Goal: Book appointment/travel/reservation

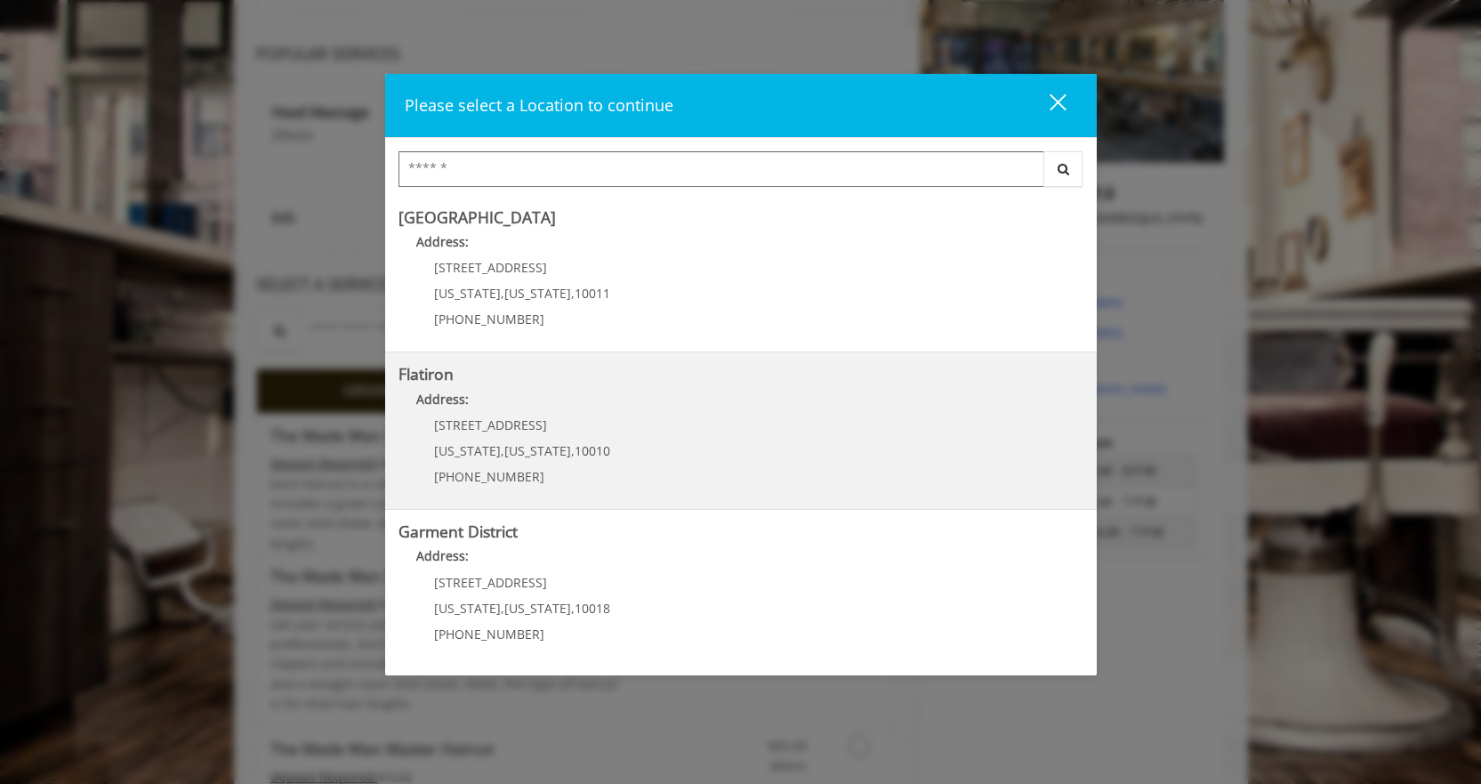
scroll to position [267, 0]
click at [512, 419] on p "[STREET_ADDRESS]" at bounding box center [522, 424] width 176 height 13
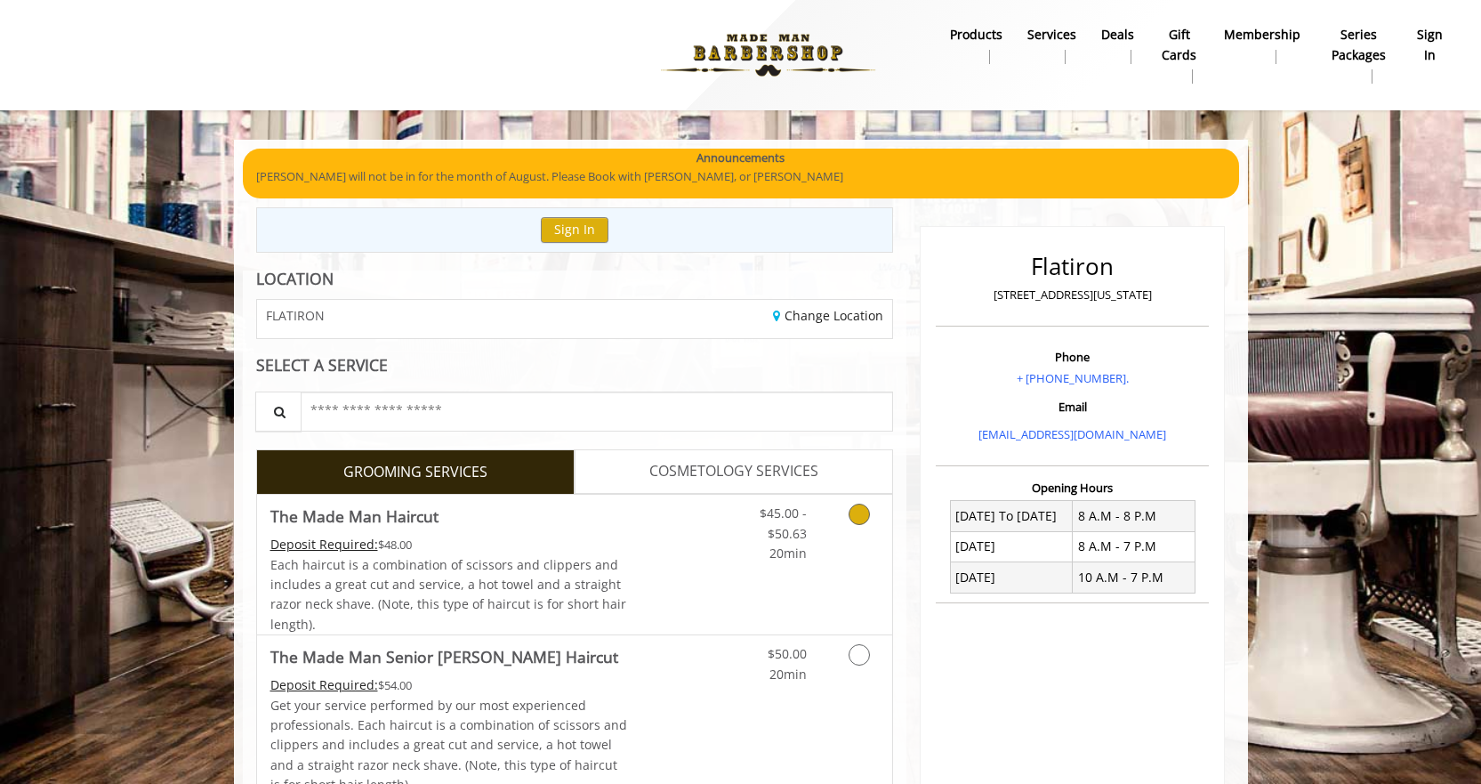
click at [619, 544] on div "Deposit Required: $48.00" at bounding box center [449, 545] width 358 height 20
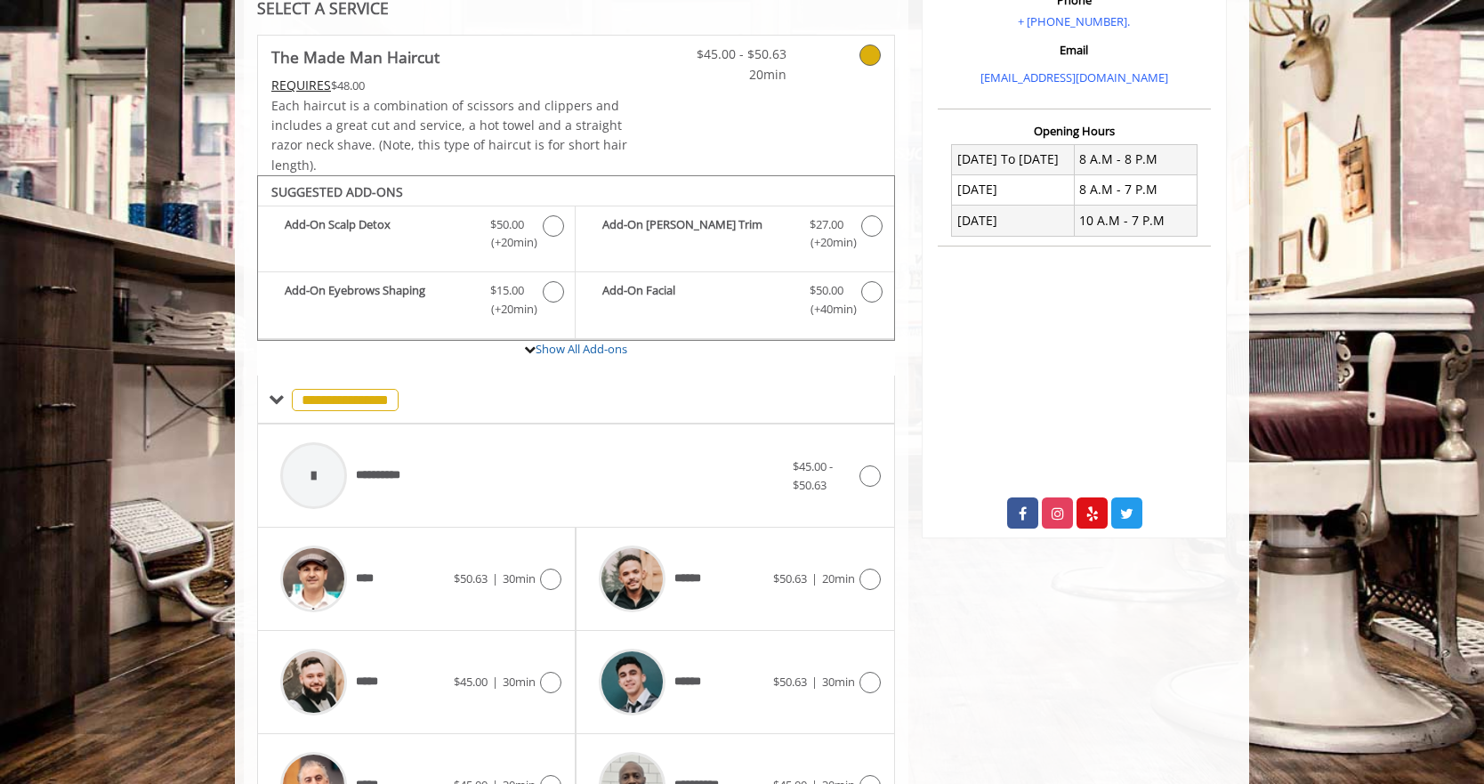
scroll to position [532, 0]
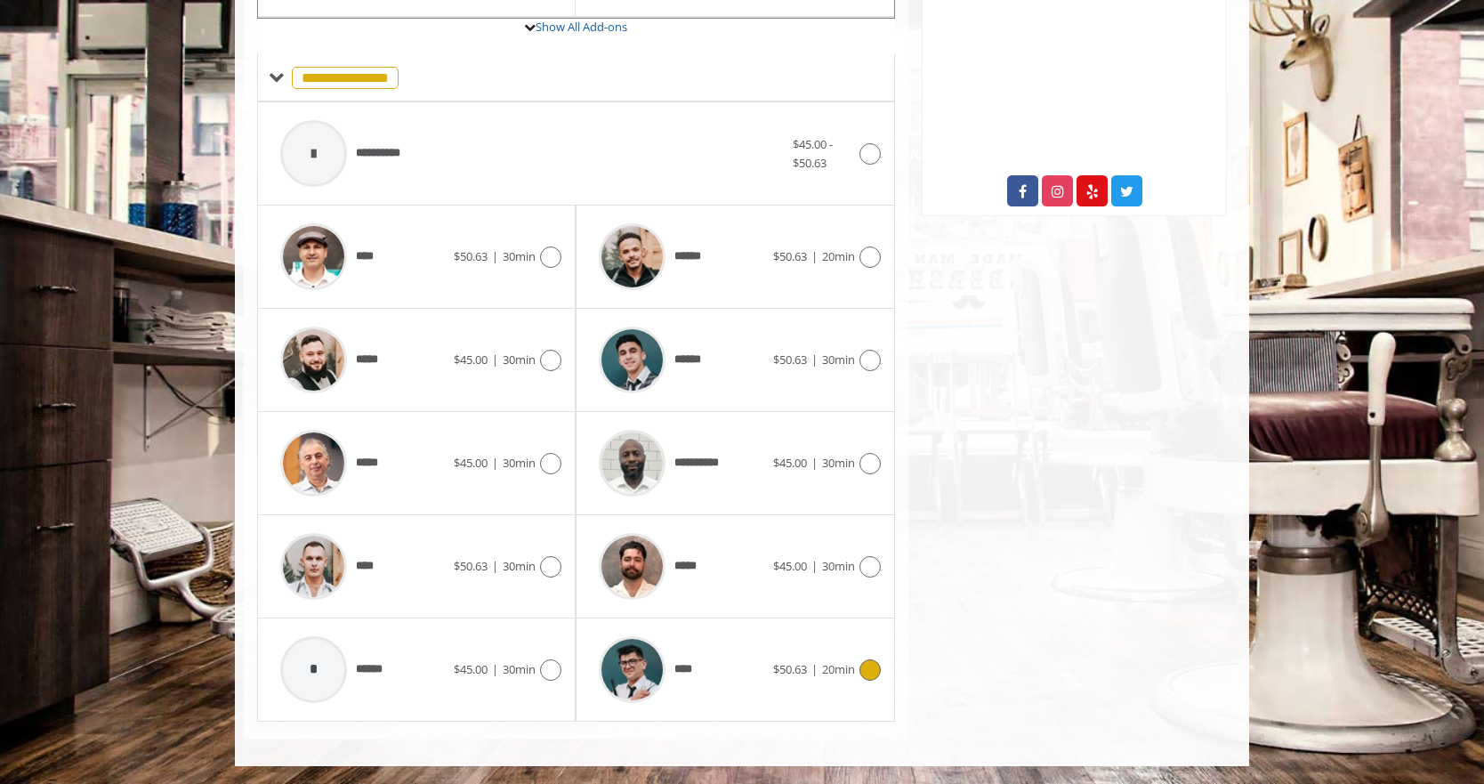
click at [669, 665] on div at bounding box center [632, 669] width 85 height 85
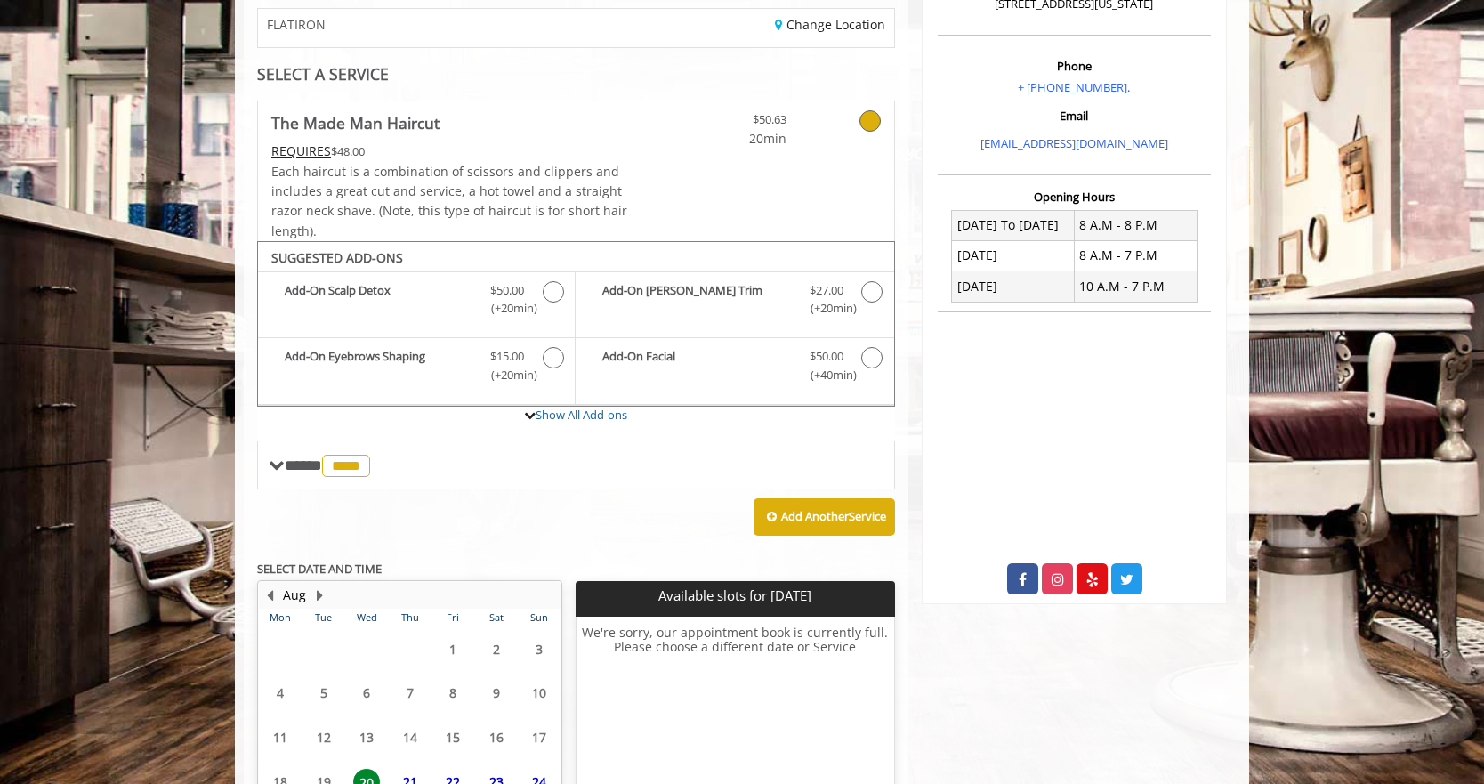
scroll to position [454, 0]
